Goal: Transaction & Acquisition: Subscribe to service/newsletter

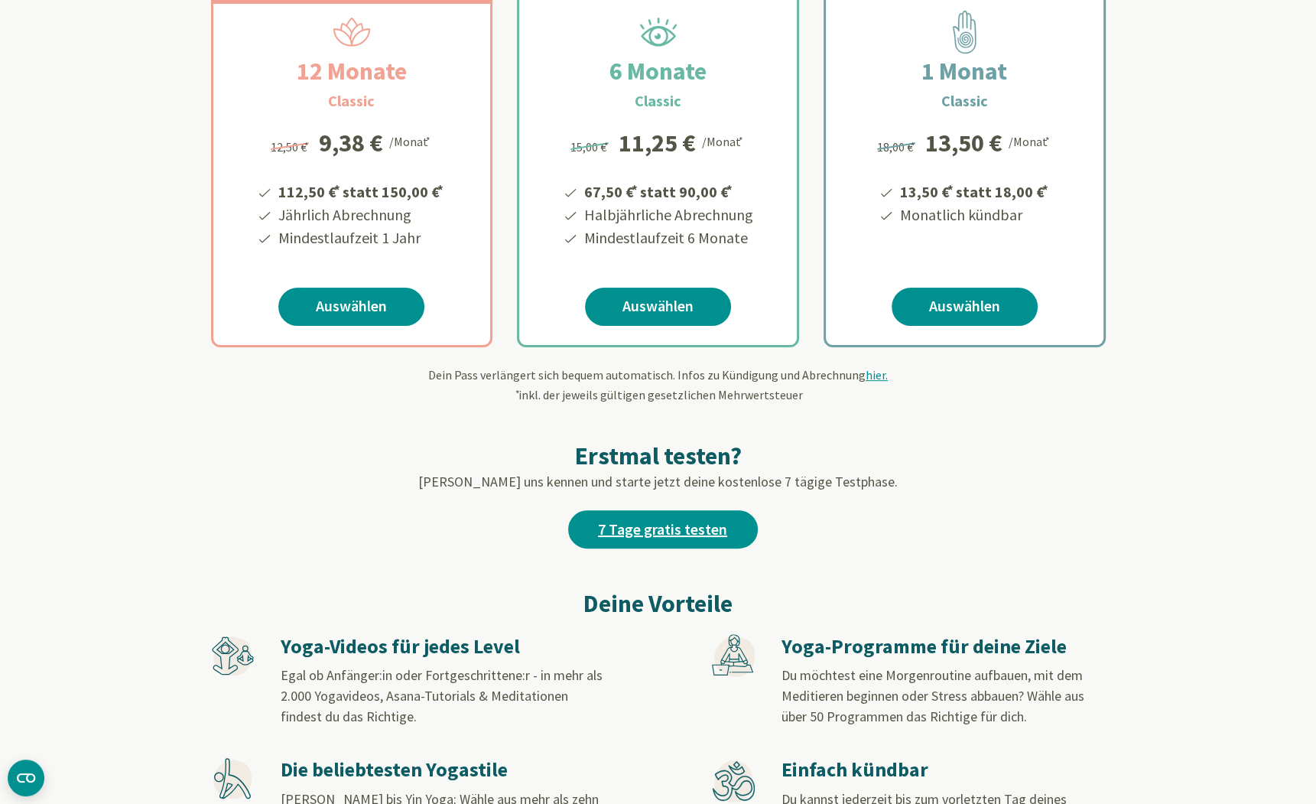
scroll to position [428, 0]
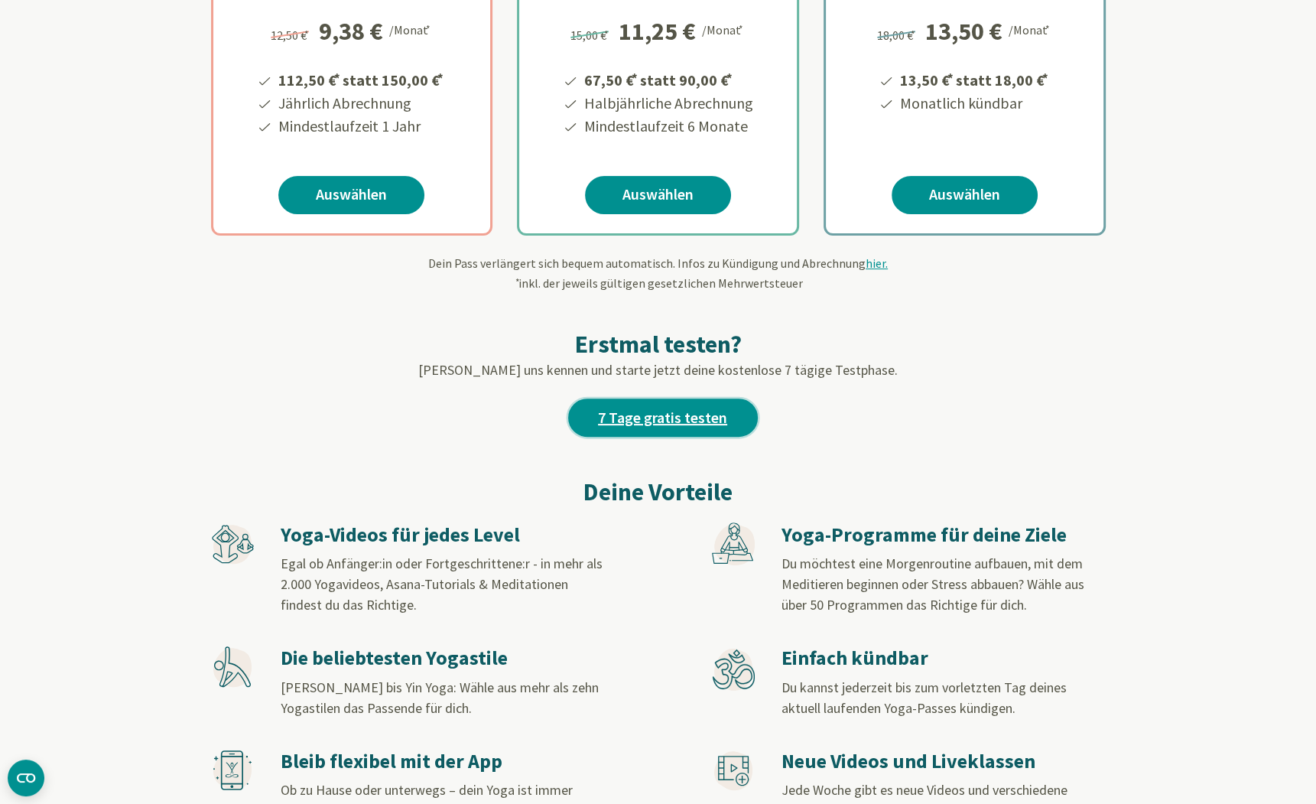
click at [668, 427] on link "7 Tage gratis testen" at bounding box center [663, 417] width 190 height 38
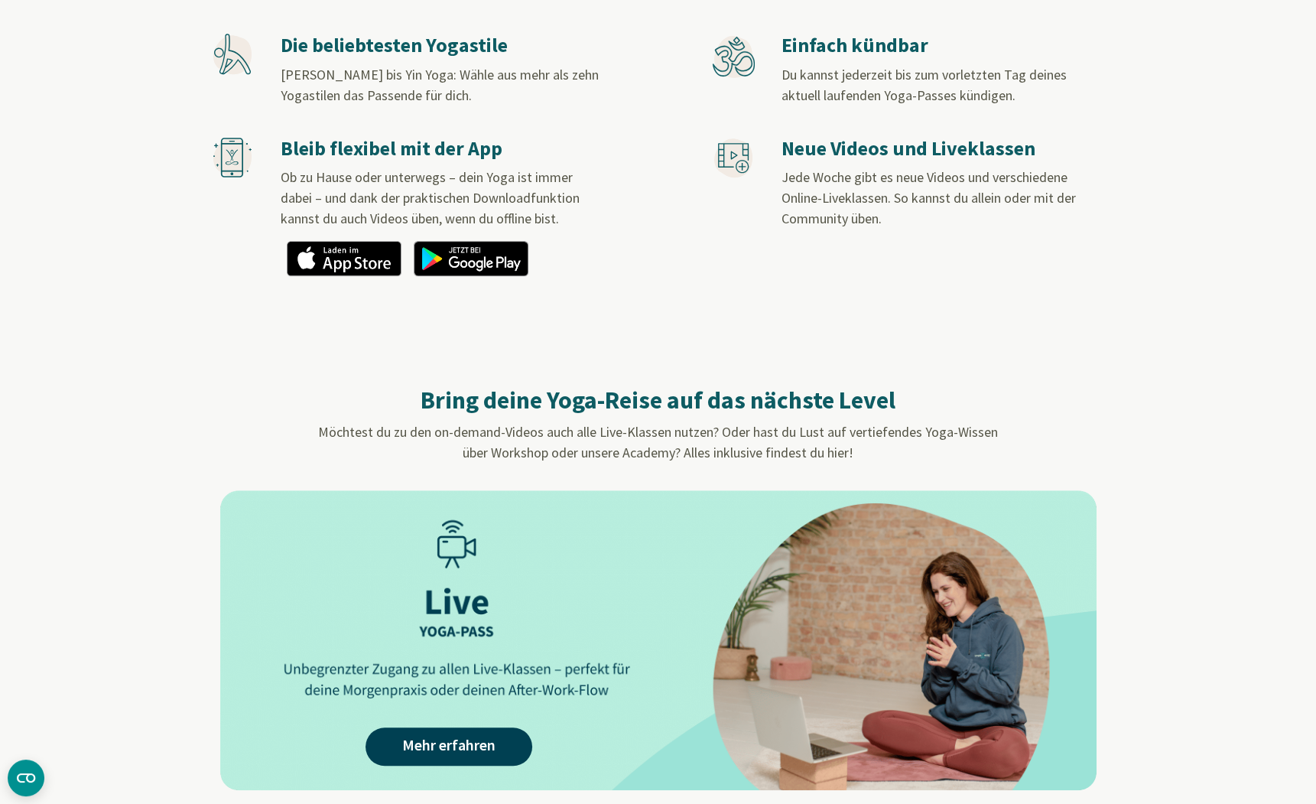
scroll to position [1468, 0]
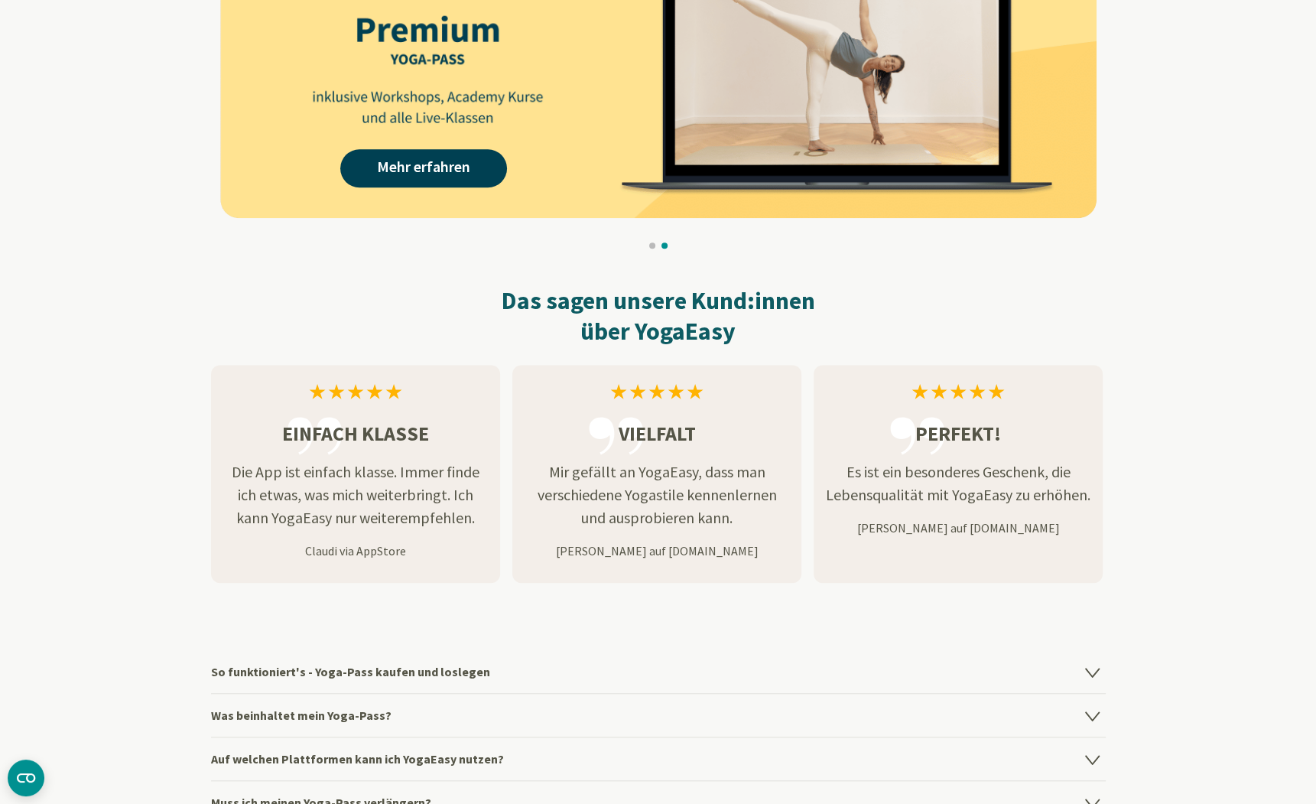
click at [371, 713] on h4 "Was beinhaltet mein Yoga-Pass?" at bounding box center [658, 715] width 895 height 44
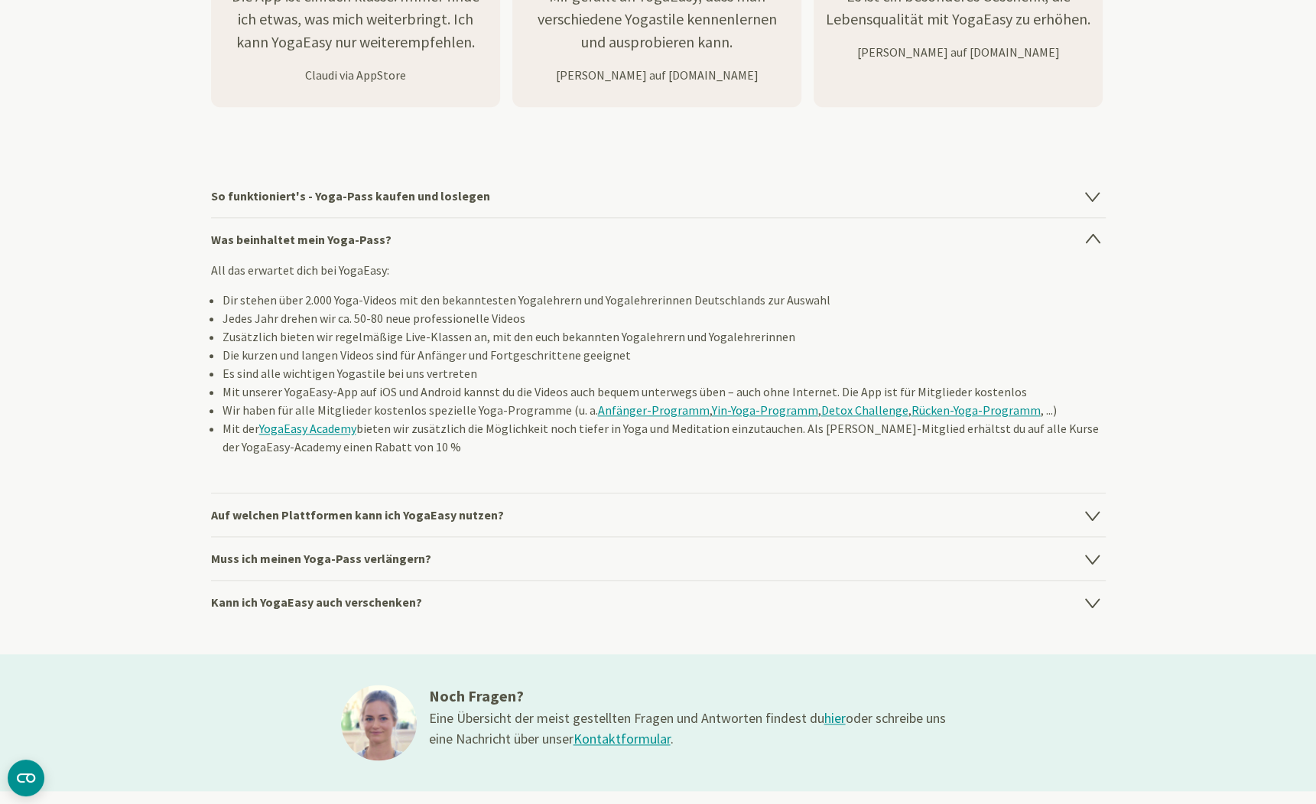
scroll to position [2019, 0]
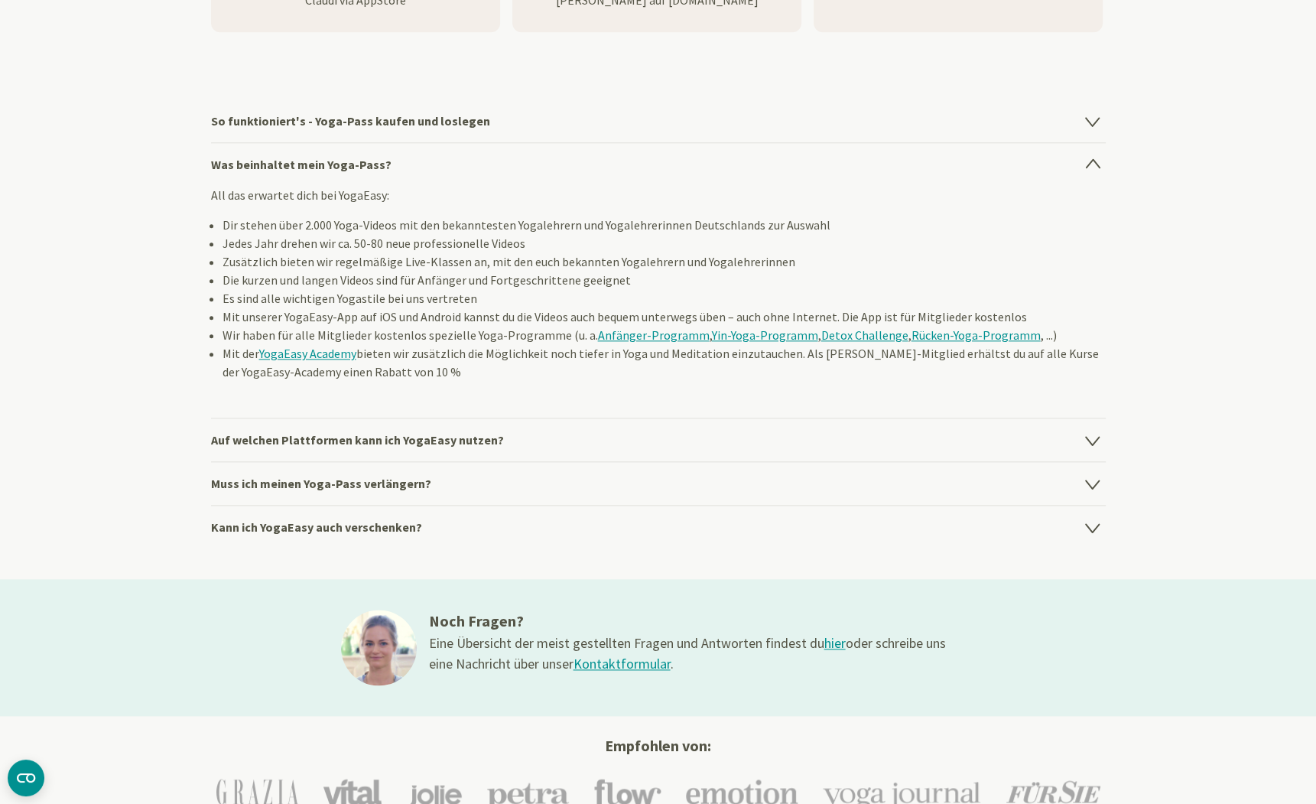
click at [453, 440] on h4 "Auf welchen Plattformen kann ich YogaEasy nutzen?" at bounding box center [658, 440] width 895 height 44
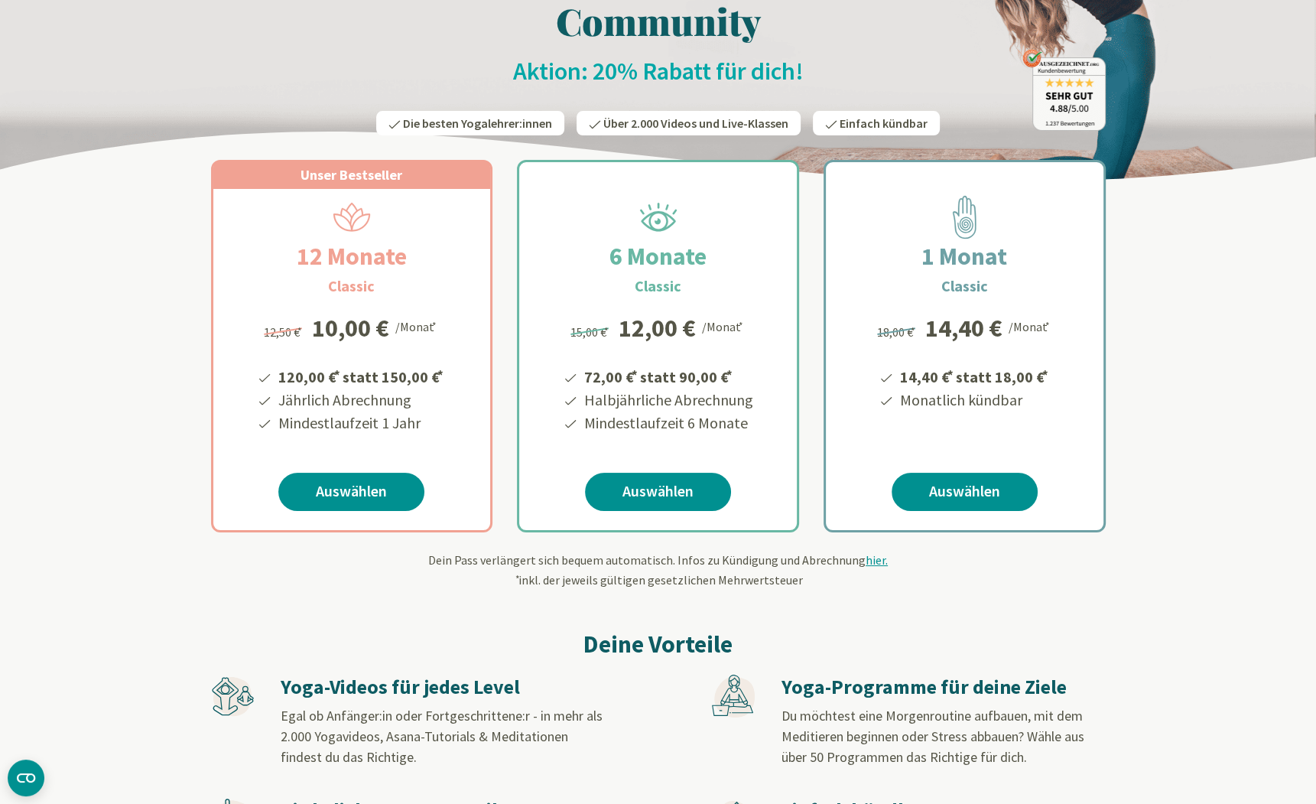
scroll to position [0, 0]
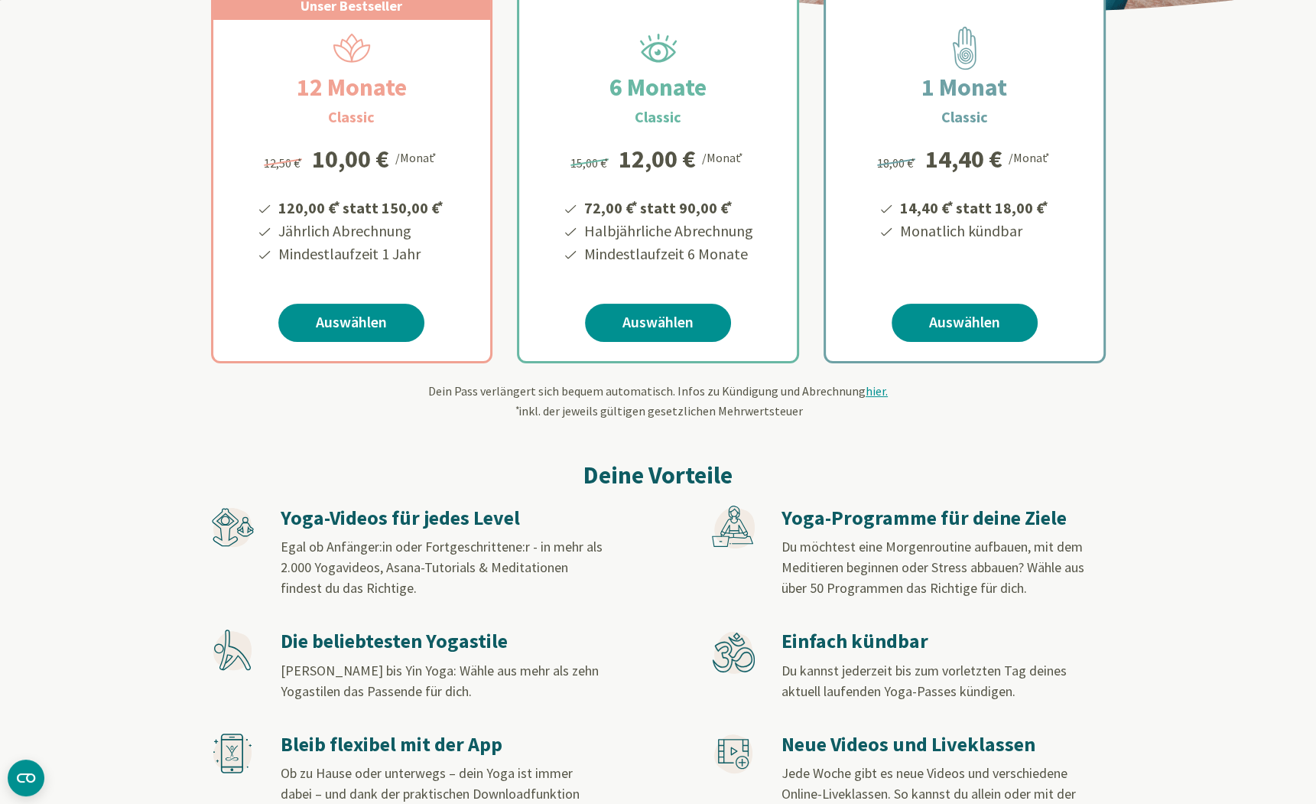
scroll to position [306, 0]
